Goal: Task Accomplishment & Management: Use online tool/utility

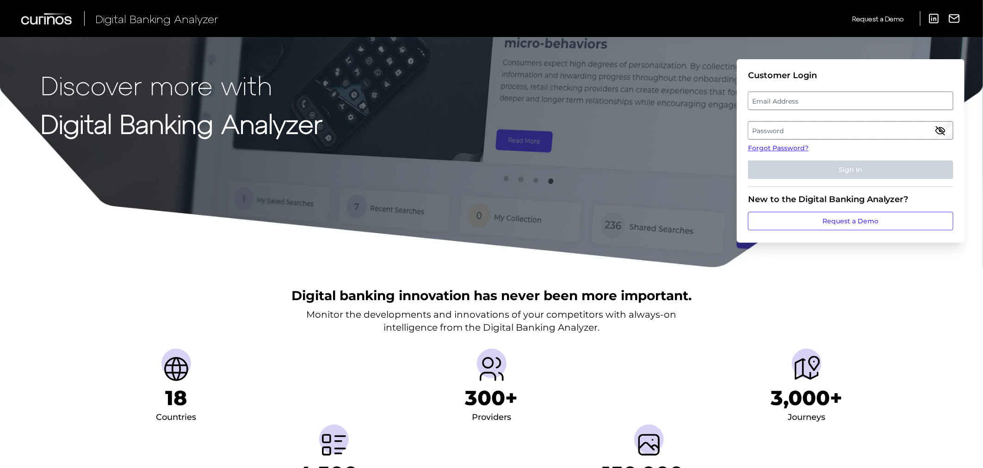
click at [818, 104] on label "Email Address" at bounding box center [851, 101] width 204 height 17
click at [818, 104] on input "email" at bounding box center [850, 101] width 205 height 19
type input "[PERSON_NAME][EMAIL_ADDRESS][DOMAIN_NAME]"
click at [776, 127] on label "Password" at bounding box center [851, 130] width 204 height 17
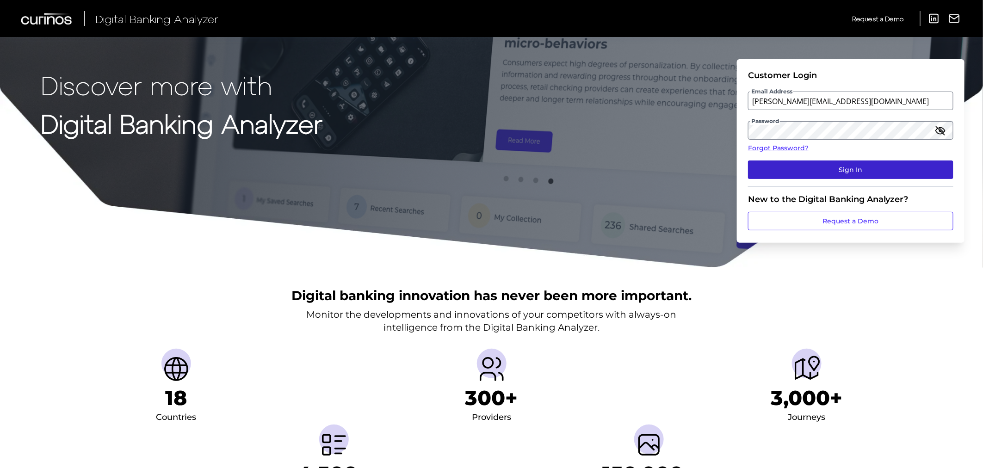
click at [862, 169] on button "Sign In" at bounding box center [850, 170] width 205 height 19
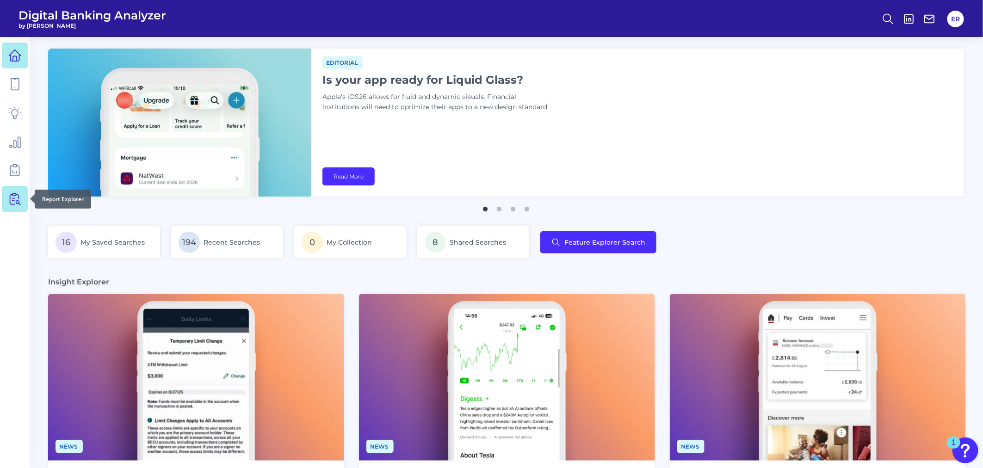
click at [15, 201] on icon at bounding box center [14, 199] width 13 height 13
